Goal: Information Seeking & Learning: Compare options

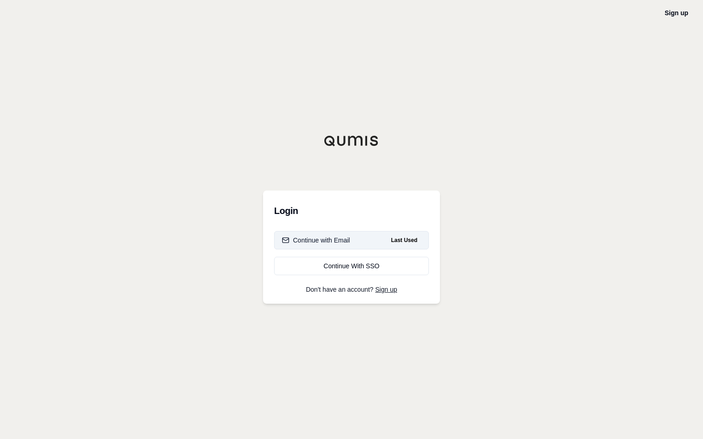
click at [356, 241] on button "Continue with Email Last Used" at bounding box center [351, 240] width 155 height 18
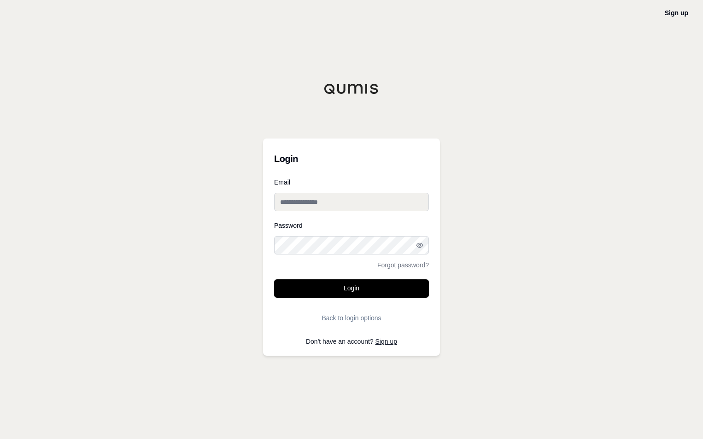
type input "**********"
click at [339, 291] on button "Login" at bounding box center [351, 288] width 155 height 18
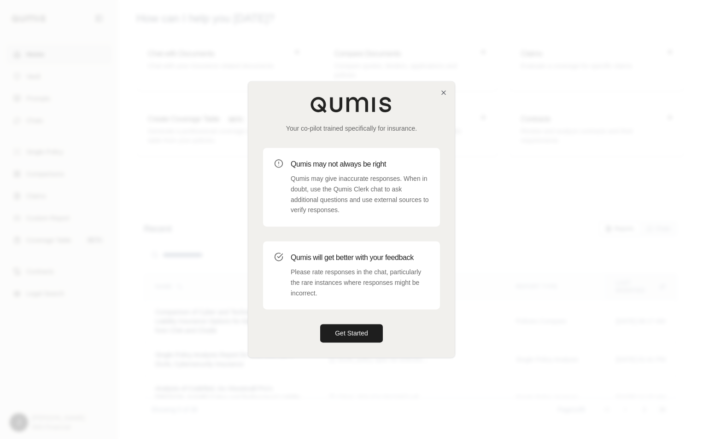
click at [444, 87] on div "Your co-pilot trained specifically for insurance. Qumis may not always be right…" at bounding box center [351, 219] width 206 height 276
click at [442, 93] on icon "button" at bounding box center [443, 93] width 4 height 4
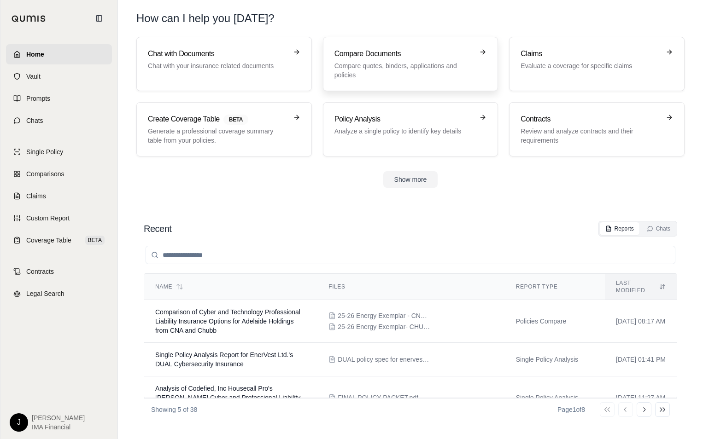
click at [387, 64] on p "Compare quotes, binders, applications and policies" at bounding box center [403, 70] width 139 height 18
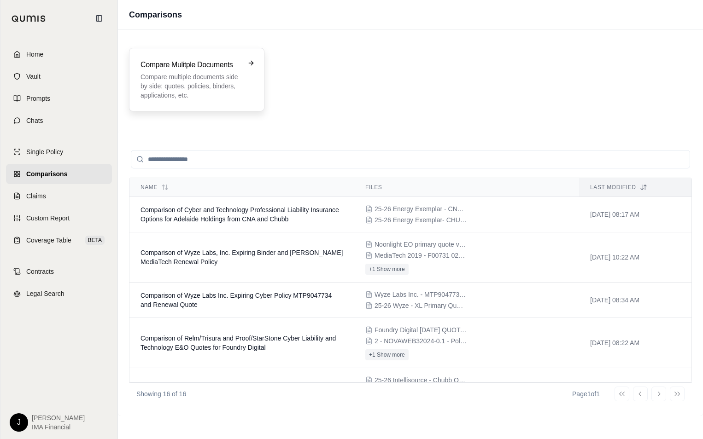
click at [184, 85] on p "Compare multiple documents side by side: quotes, policies, binders, application…" at bounding box center [189, 86] width 99 height 28
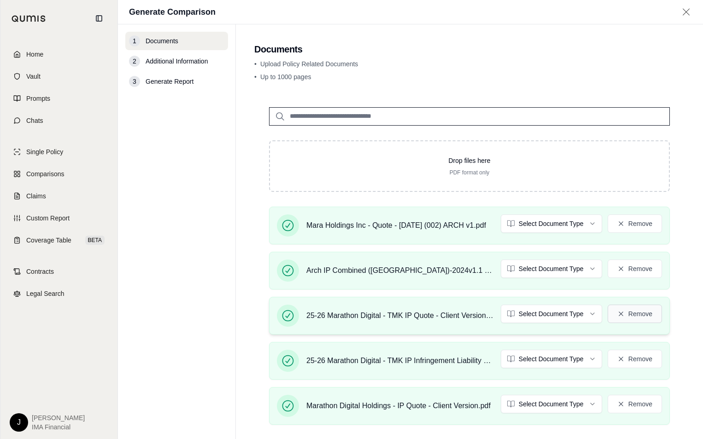
click at [617, 317] on icon at bounding box center [620, 313] width 7 height 7
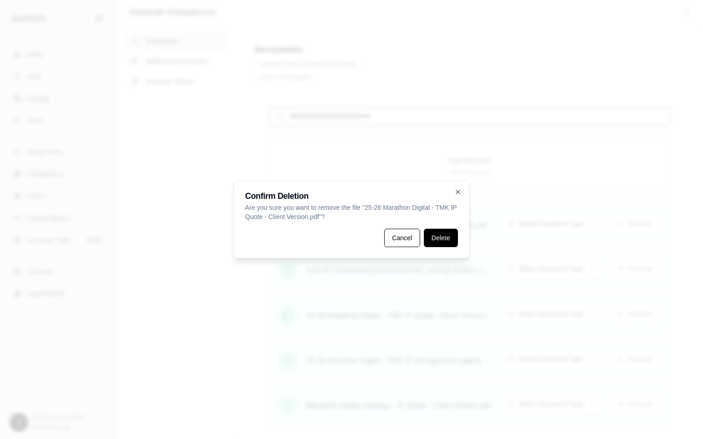
click at [434, 239] on button "Delete" at bounding box center [441, 238] width 34 height 18
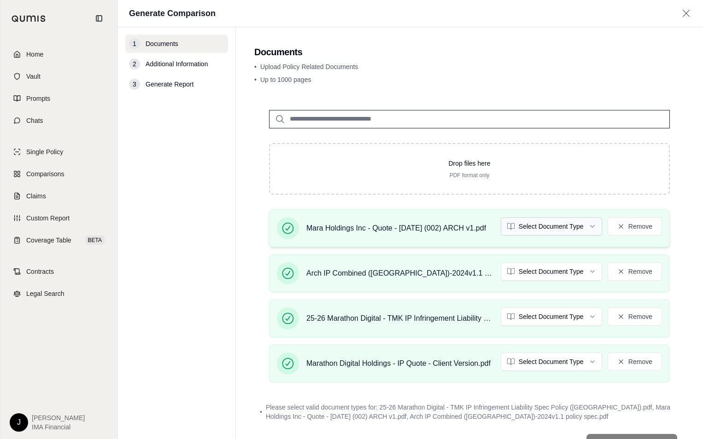
click at [568, 226] on html "Home Vault Prompts Chats Single Policy Comparisons Claims Custom Report Coverag…" at bounding box center [351, 219] width 703 height 439
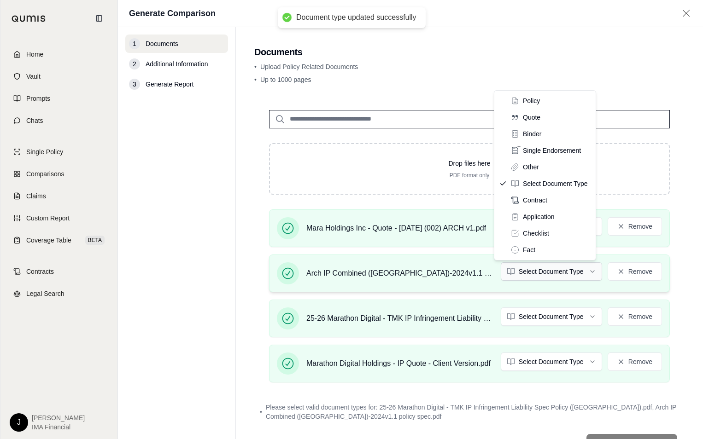
click at [517, 273] on html "Document type updated successfully Home Vault Prompts Chats Single Policy Compa…" at bounding box center [351, 219] width 703 height 439
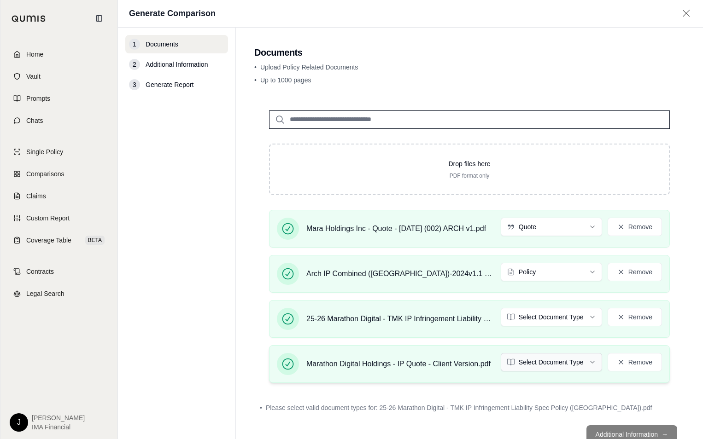
click at [515, 358] on html "Document type updated successfully Home Vault Prompts Chats Single Policy Compa…" at bounding box center [351, 219] width 703 height 439
click at [525, 319] on html "Document type updated successfully Home Vault Prompts Chats Single Policy Compa…" at bounding box center [351, 219] width 703 height 439
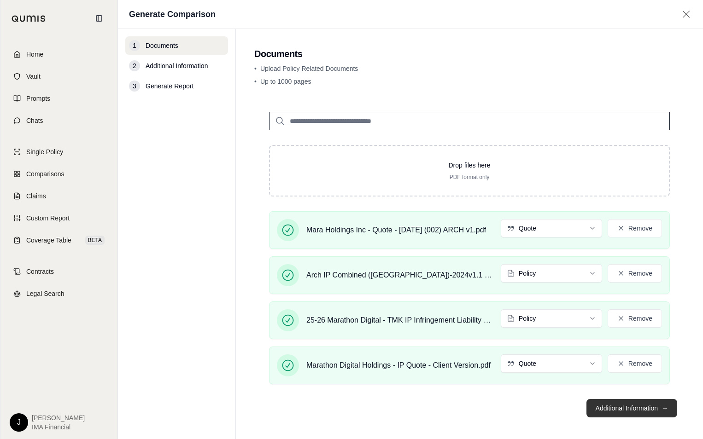
click at [653, 410] on button "Additional Information →" at bounding box center [631, 408] width 91 height 18
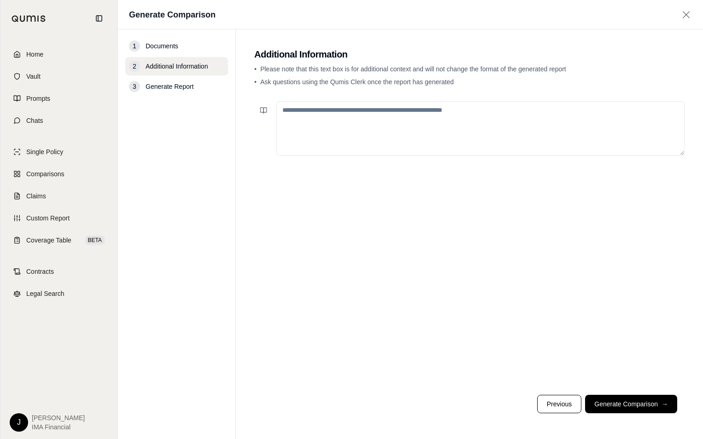
click at [358, 106] on textarea at bounding box center [480, 128] width 408 height 54
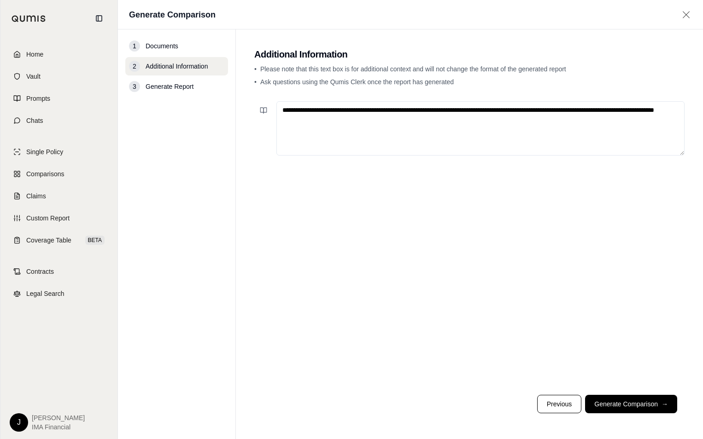
type textarea "**********"
click at [450, 218] on div "**********" at bounding box center [469, 243] width 430 height 290
click at [607, 404] on button "Generate Comparison →" at bounding box center [631, 404] width 92 height 18
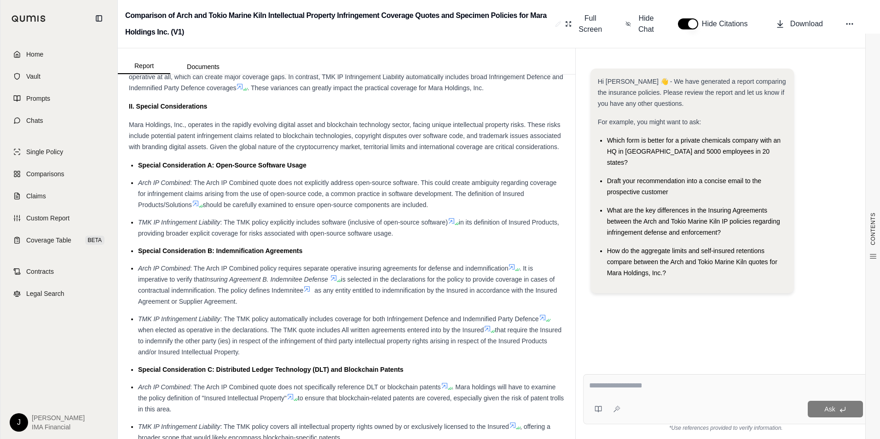
scroll to position [598, 0]
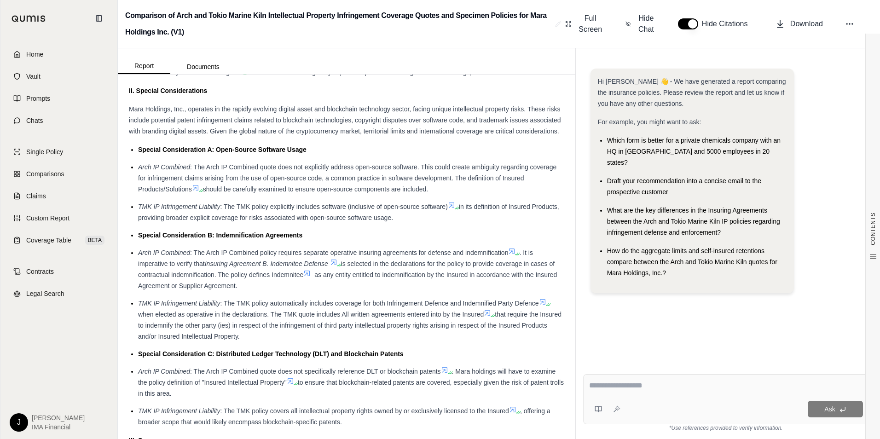
click at [329, 210] on span ": The TMK policy explicitly includes software (inclusive of open-source softwar…" at bounding box center [333, 206] width 227 height 7
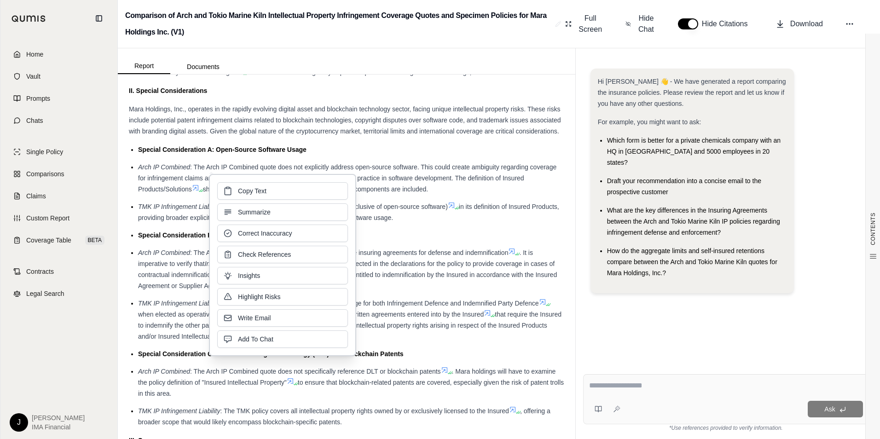
drag, startPoint x: 329, startPoint y: 218, endPoint x: 378, endPoint y: 227, distance: 50.1
click at [378, 221] on span "in its definition of Insured Products, providing broader explicit coverage for …" at bounding box center [348, 212] width 421 height 18
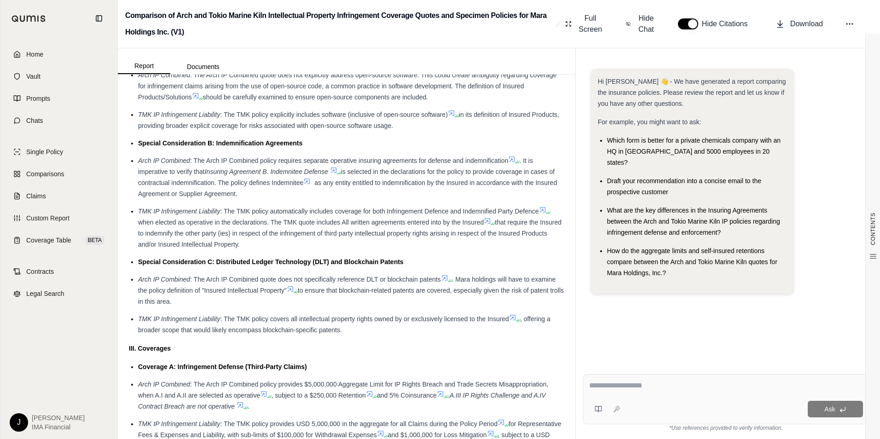
scroll to position [737, 0]
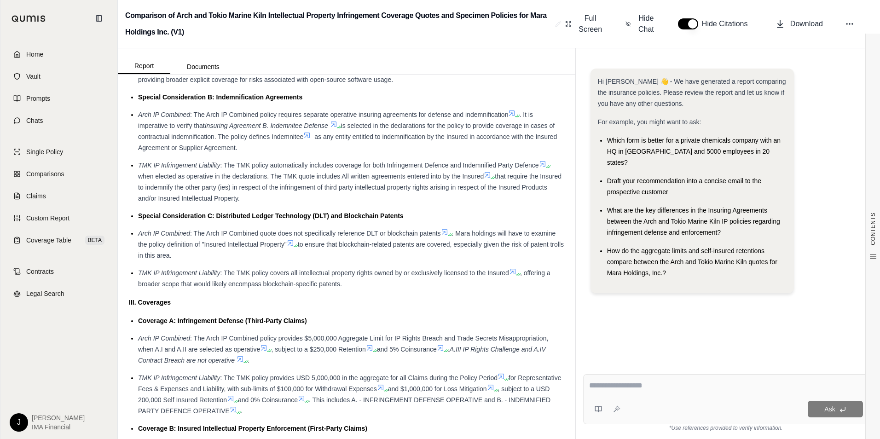
click at [279, 248] on span ". Mara holdings will have to examine the policy definition of "Insured Intellec…" at bounding box center [347, 239] width 418 height 18
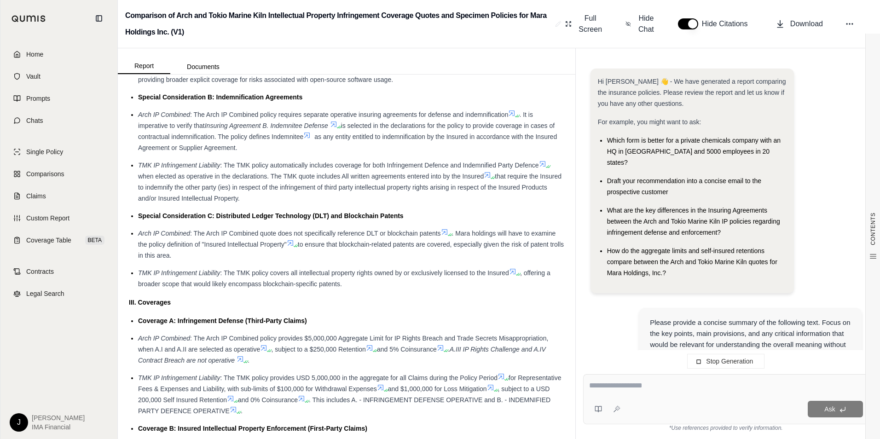
scroll to position [70, 0]
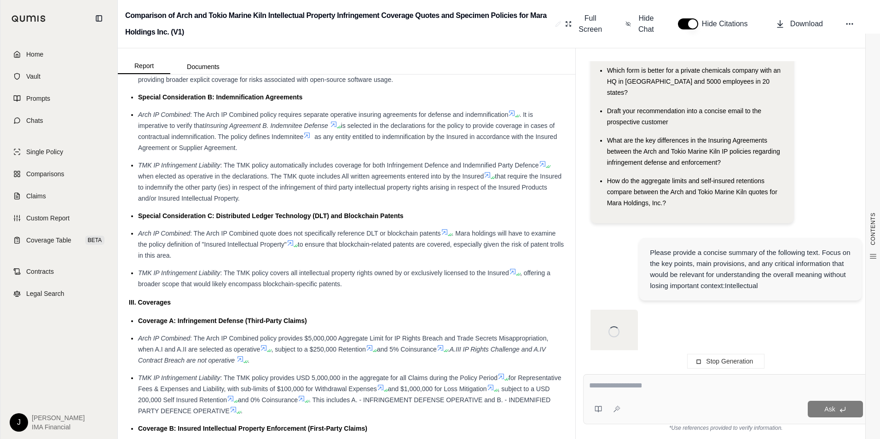
click at [294, 247] on icon at bounding box center [290, 242] width 7 height 7
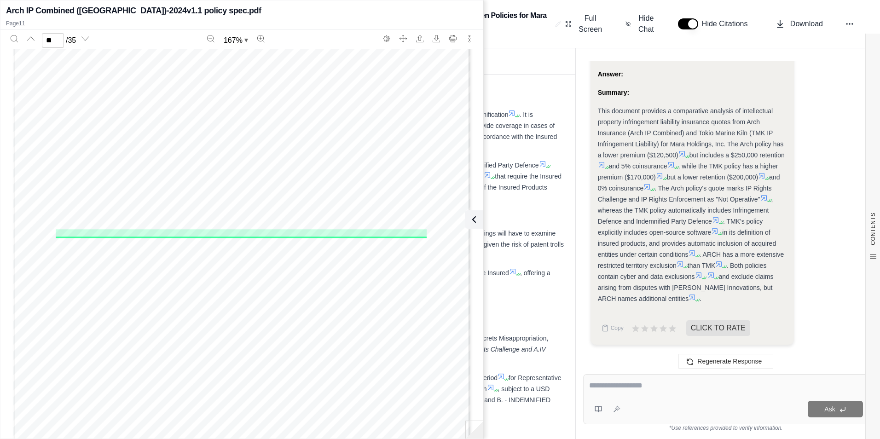
scroll to position [6695, 0]
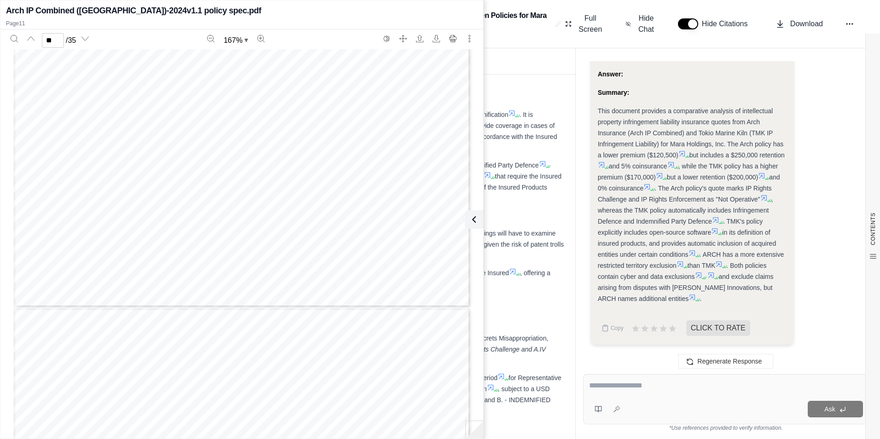
type input "**"
click at [473, 220] on icon at bounding box center [472, 219] width 11 height 11
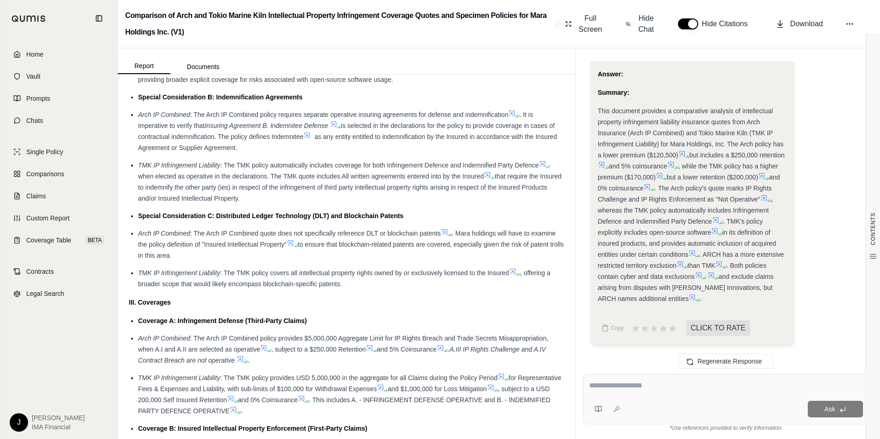
click at [284, 277] on span ": The TMK policy covers all intellectual property rights owned by or exclusivel…" at bounding box center [364, 272] width 289 height 7
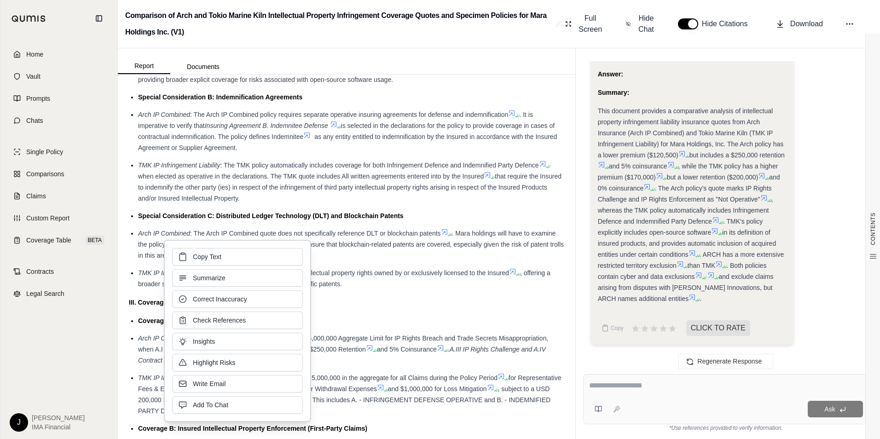
click at [284, 284] on button "Summarize" at bounding box center [237, 277] width 131 height 17
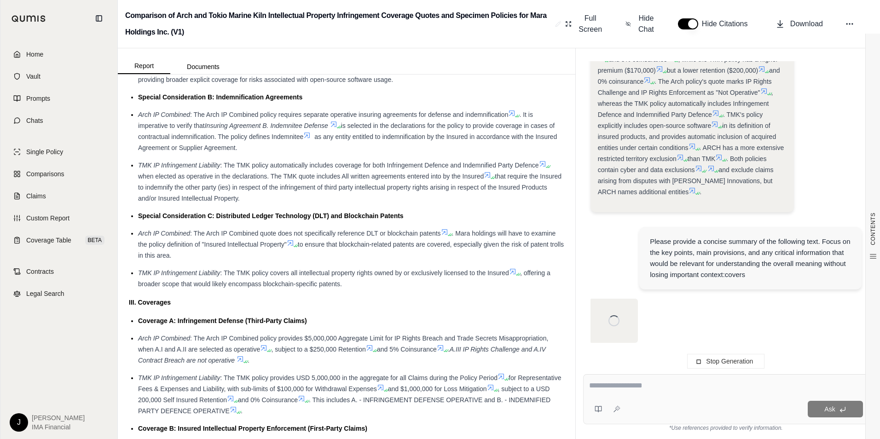
scroll to position [0, 0]
click at [515, 274] on icon at bounding box center [513, 272] width 6 height 6
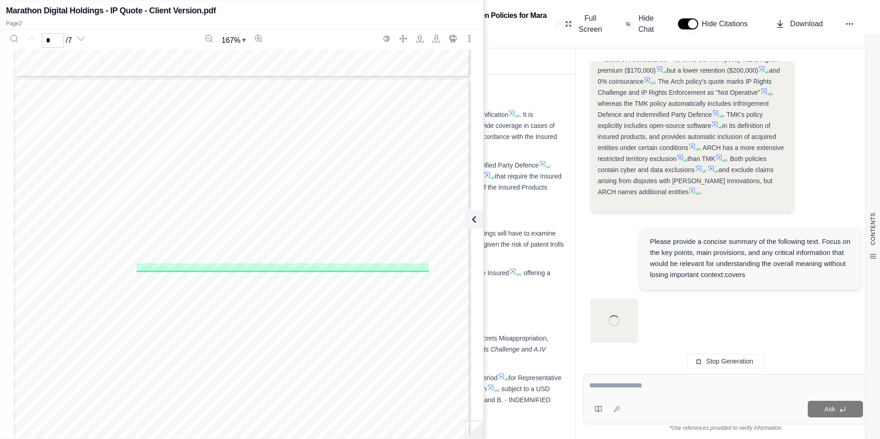
type input "*"
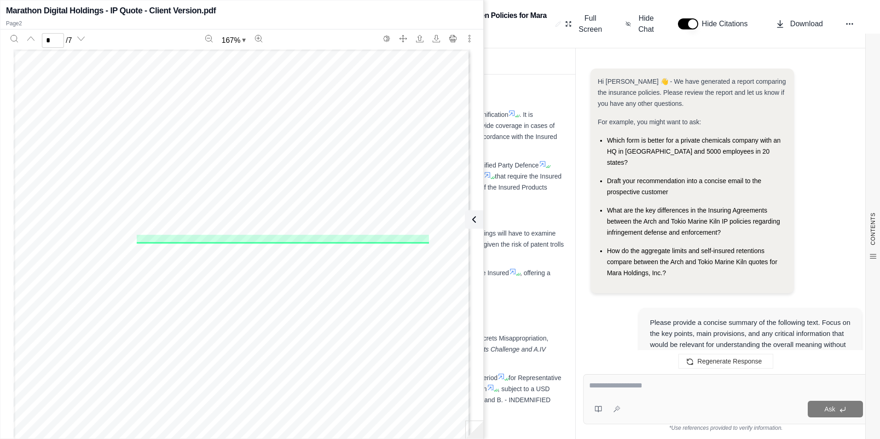
scroll to position [1797, 0]
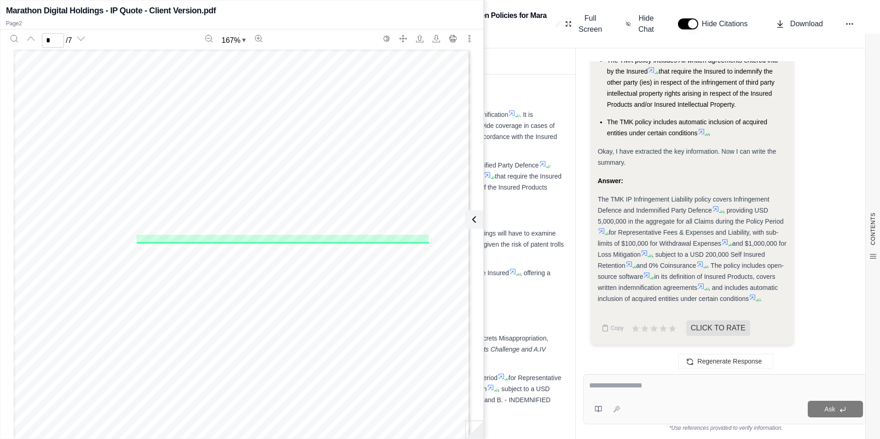
click at [500, 236] on ul "Special Consideration A: Open-Source Software Usage Arch IP Combined : The Arch…" at bounding box center [347, 148] width 436 height 284
click at [479, 224] on button at bounding box center [472, 219] width 18 height 18
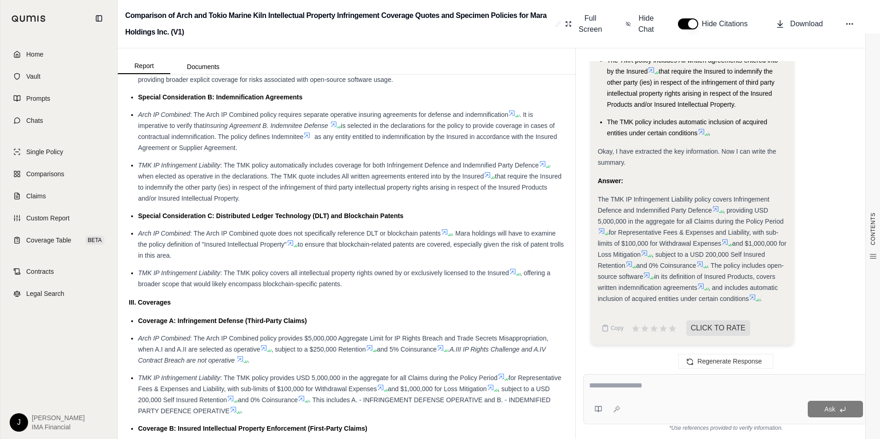
click at [445, 235] on icon at bounding box center [445, 232] width 6 height 6
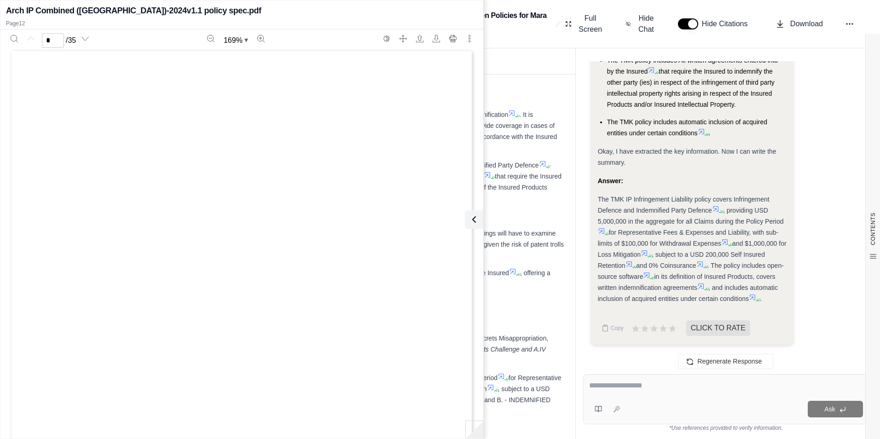
scroll to position [0, 0]
type input "**"
click at [477, 221] on icon at bounding box center [472, 219] width 11 height 11
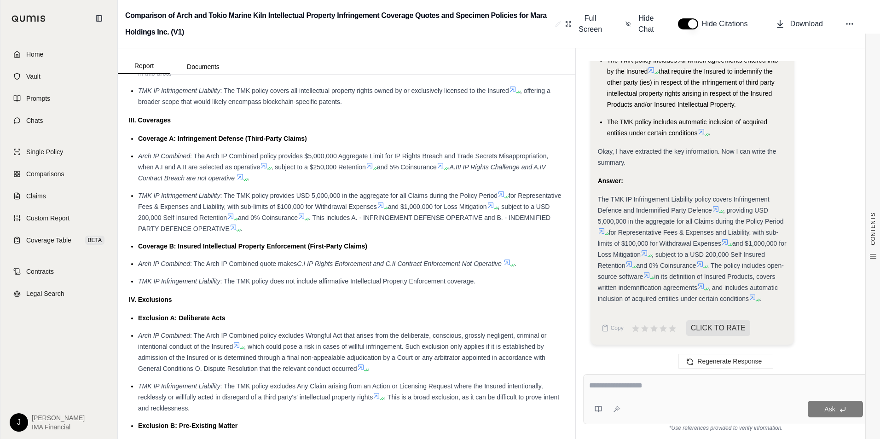
scroll to position [921, 0]
click at [335, 283] on span ": The TMK policy does not include affirmative Intellectual Property Enforcement…" at bounding box center [348, 279] width 256 height 7
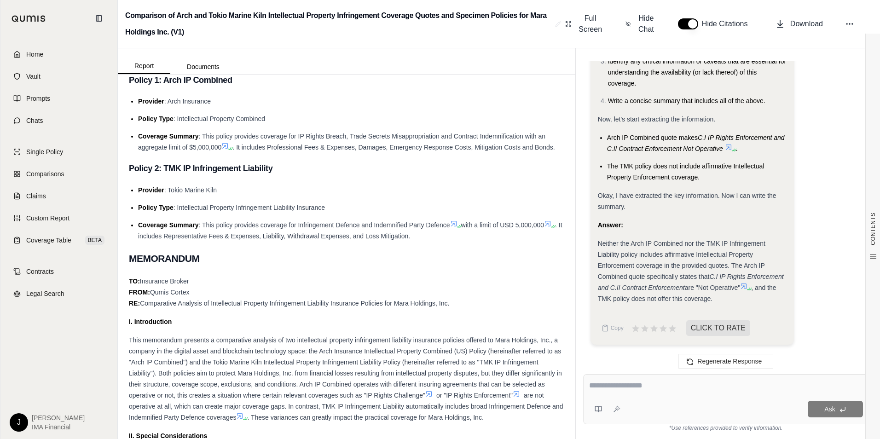
scroll to position [460, 0]
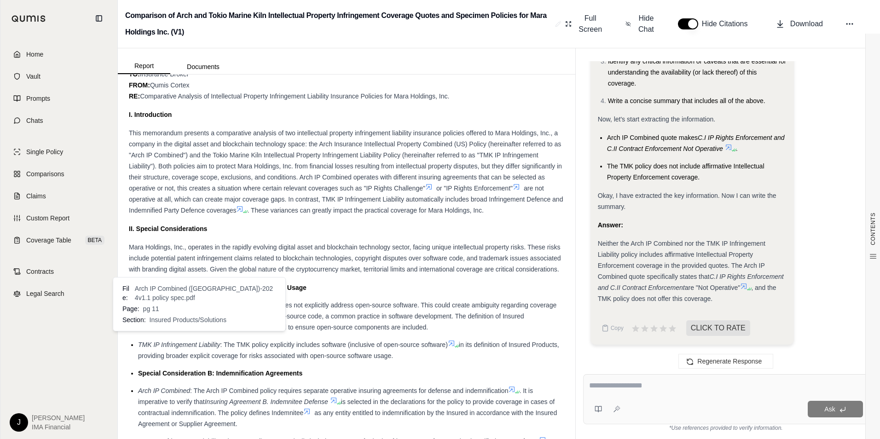
click at [196, 330] on icon at bounding box center [195, 325] width 7 height 7
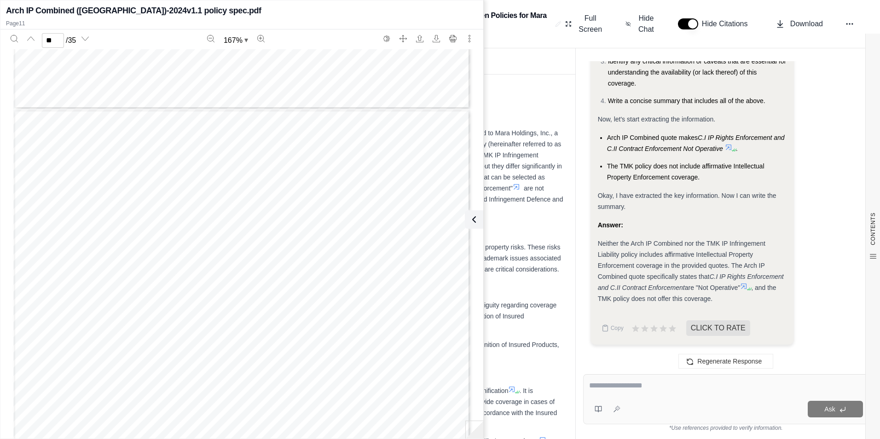
scroll to position [8997, 0]
click at [274, 230] on span "(unless the requirements set out in General Conditions K." at bounding box center [334, 231] width 185 height 8
drag, startPoint x: 274, startPoint y: 230, endPoint x: 273, endPoint y: 250, distance: 19.3
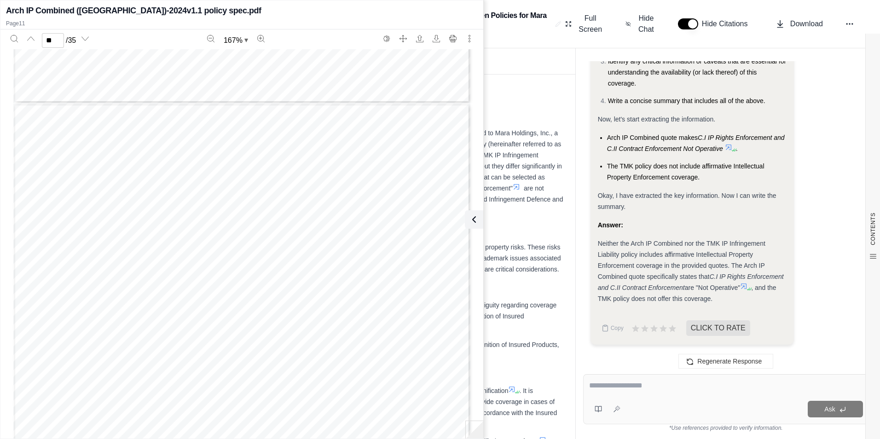
click at [273, 250] on div "Arch Insurance – IPCom - 7006 - PW - US - 202 4 v1. 1 © 2023 Arch Capital Group…" at bounding box center [241, 427] width 457 height 646
type input "*"
click at [471, 220] on icon at bounding box center [472, 220] width 3 height 6
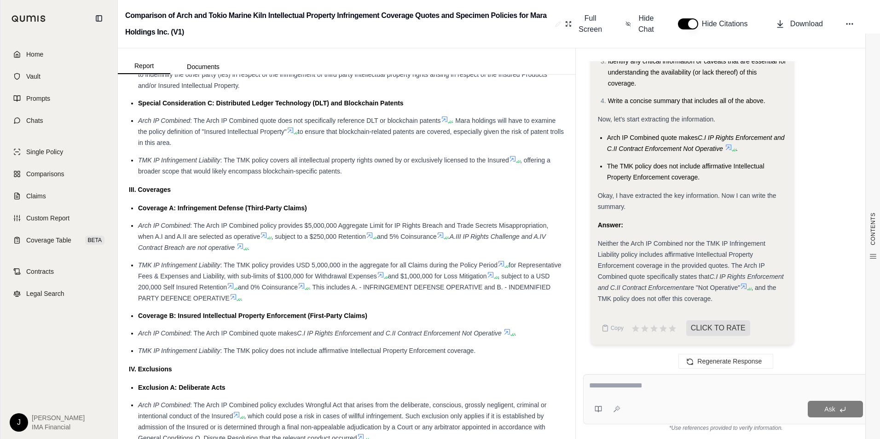
scroll to position [829, 0]
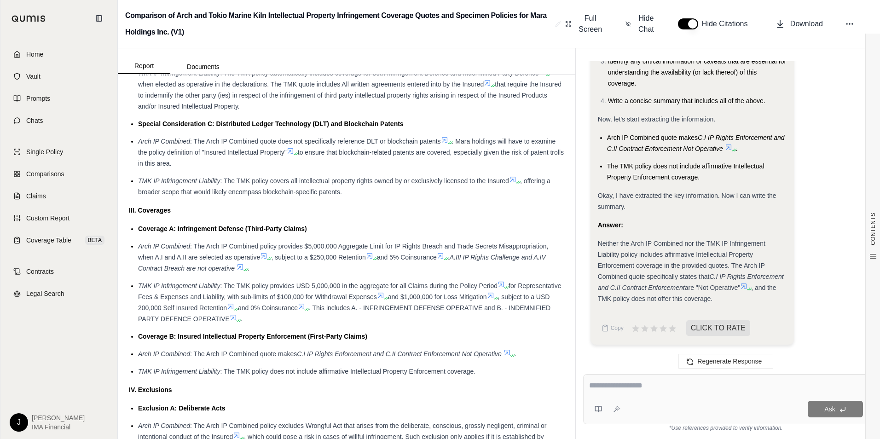
click at [277, 196] on span ", offering a broader scope that would likely encompass blockchain-specific pate…" at bounding box center [344, 186] width 412 height 18
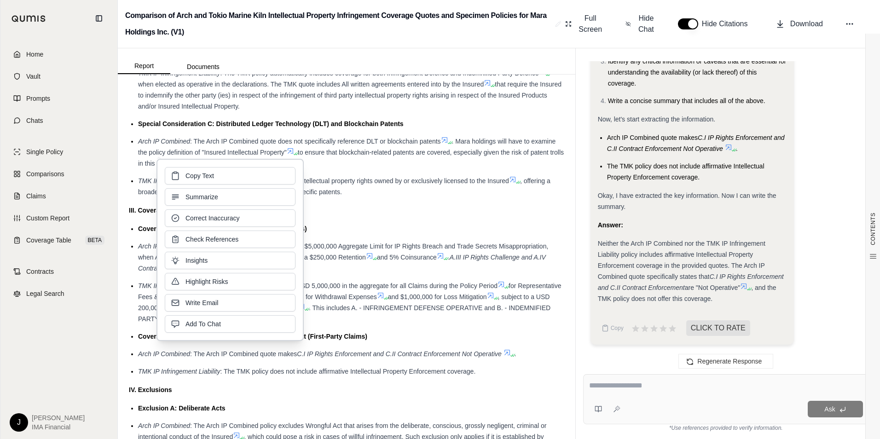
drag, startPoint x: 277, startPoint y: 203, endPoint x: 330, endPoint y: 164, distance: 65.7
click at [332, 169] on li "Arch IP Combined : The Arch IP Combined quote does not specifically reference D…" at bounding box center [351, 152] width 426 height 33
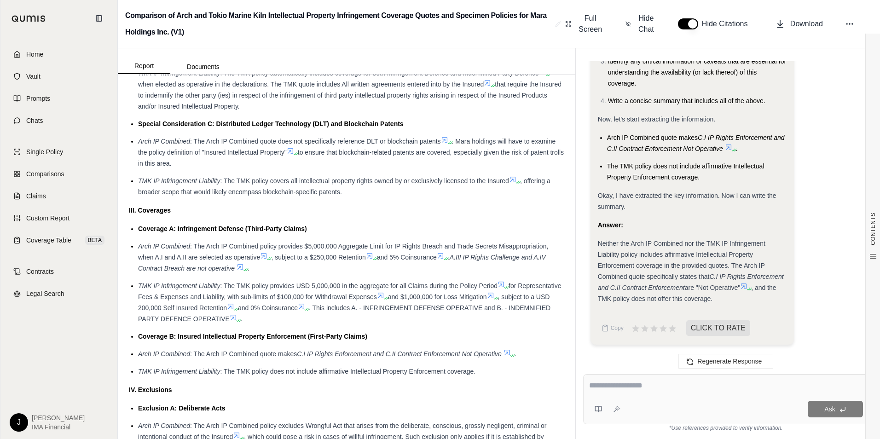
click at [294, 155] on icon at bounding box center [290, 150] width 7 height 7
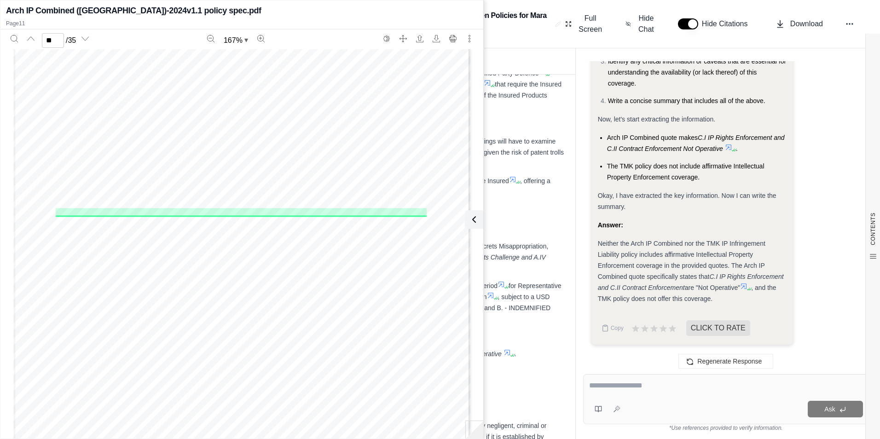
scroll to position [6649, 0]
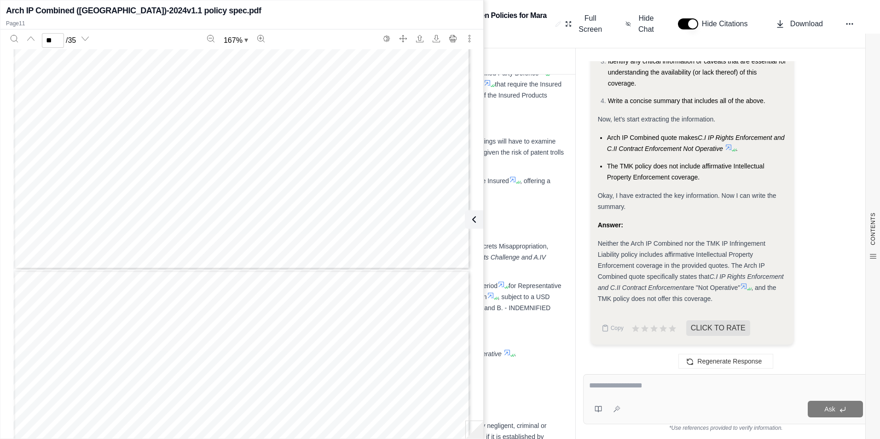
type input "**"
click at [469, 221] on icon at bounding box center [472, 219] width 11 height 11
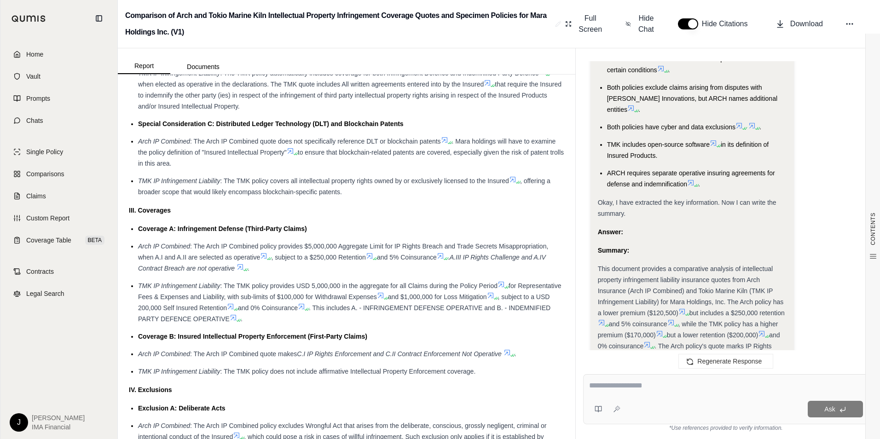
scroll to position [910, 0]
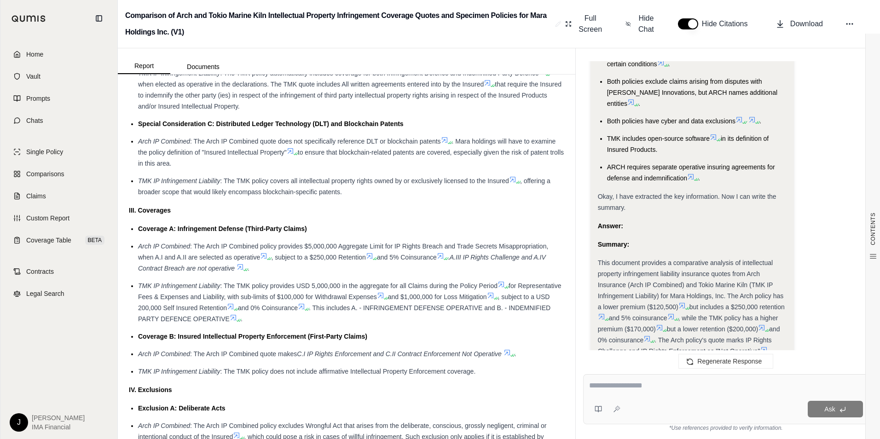
click at [659, 138] on span "TMK includes open-source software" at bounding box center [658, 138] width 103 height 7
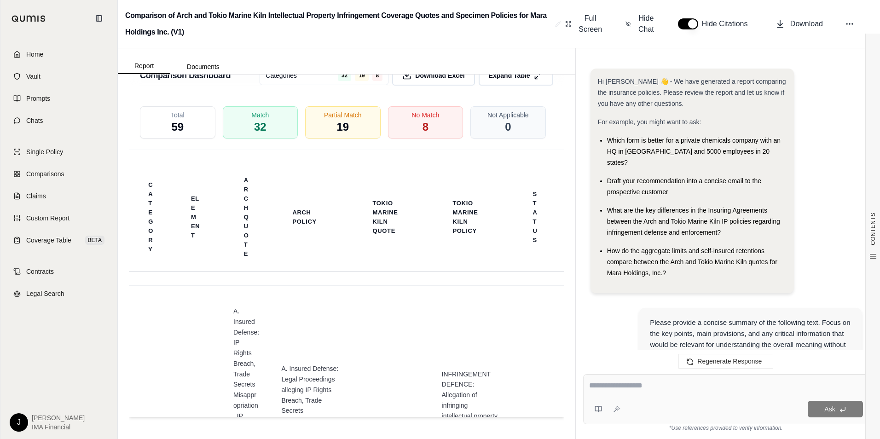
scroll to position [2876, 0]
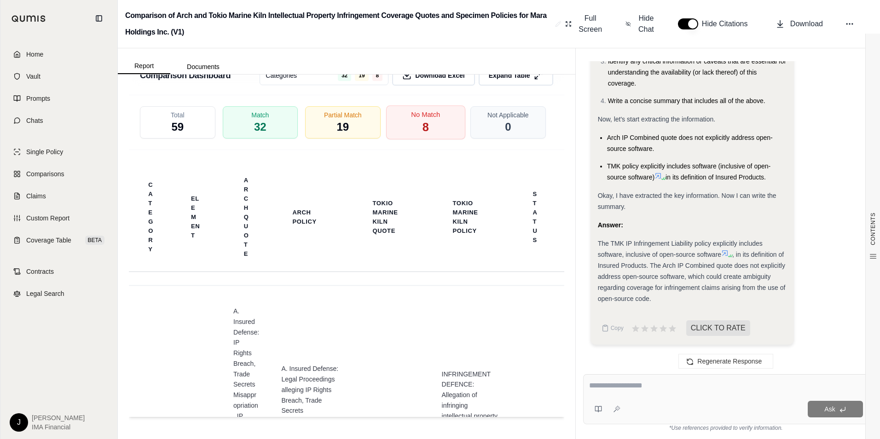
click at [398, 139] on div "No Match 8" at bounding box center [425, 122] width 79 height 34
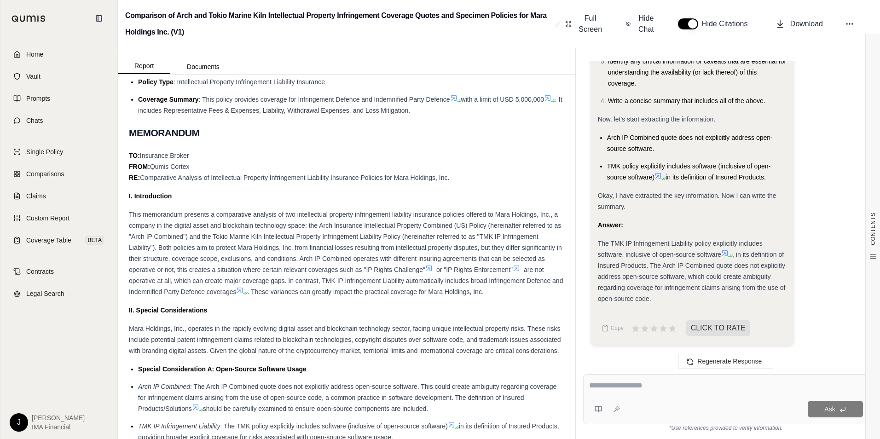
scroll to position [297, 0]
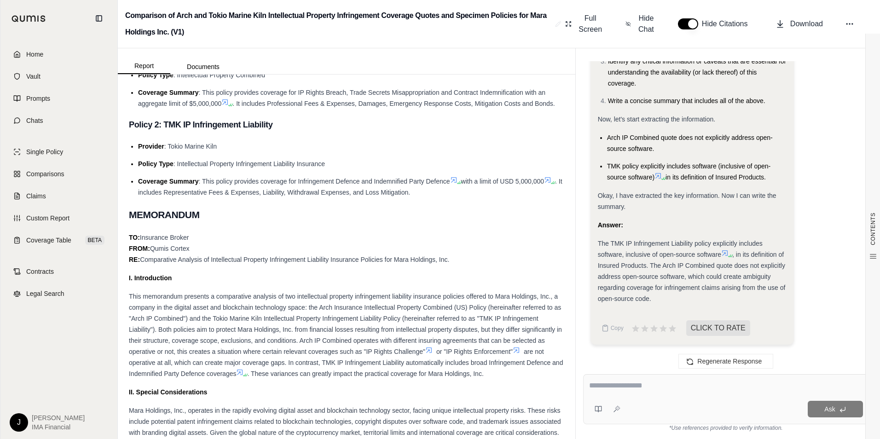
click at [699, 394] on div at bounding box center [726, 387] width 274 height 14
click at [595, 384] on textarea at bounding box center [726, 385] width 274 height 11
type textarea "**********"
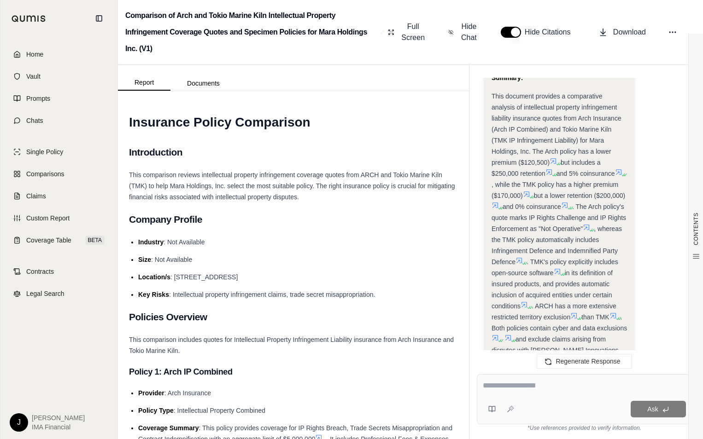
scroll to position [1687, 0]
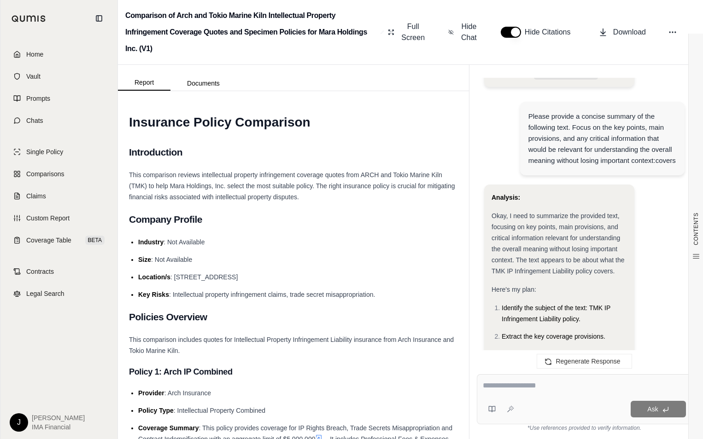
click at [508, 384] on textarea at bounding box center [583, 385] width 203 height 11
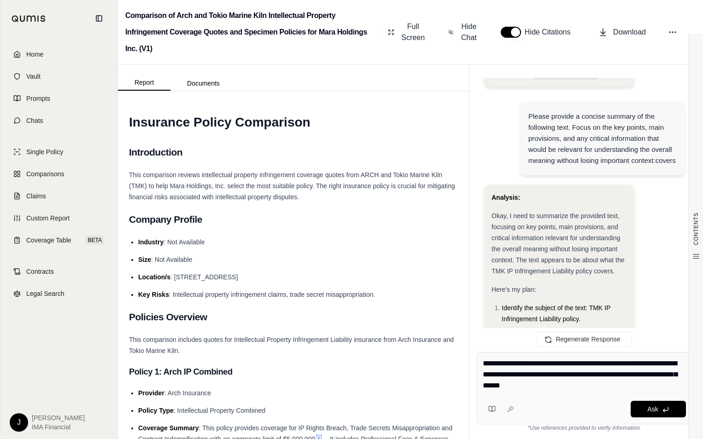
type textarea "**********"
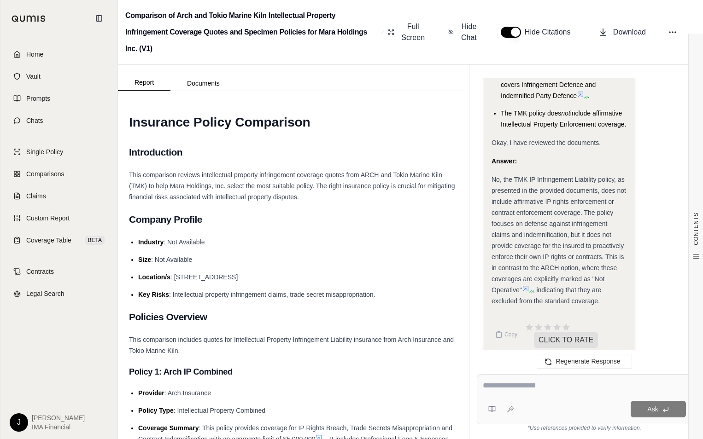
scroll to position [5227, 0]
